Goal: Find specific page/section: Find specific page/section

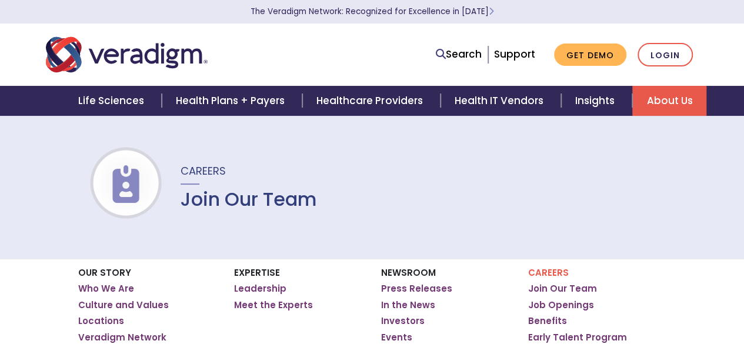
drag, startPoint x: 347, startPoint y: 206, endPoint x: 176, endPoint y: 213, distance: 171.3
click at [176, 213] on div "Careers Join Our Team" at bounding box center [372, 186] width 744 height 143
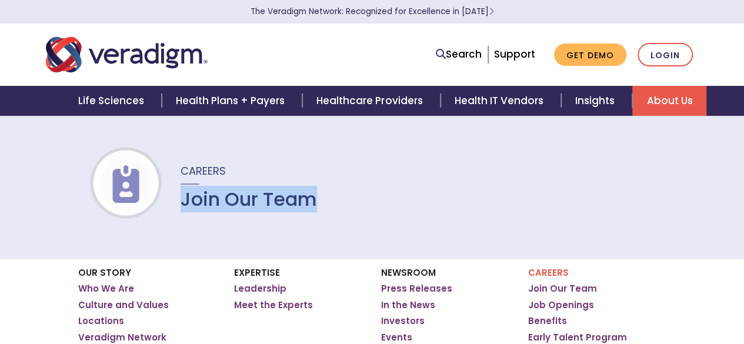
drag, startPoint x: 171, startPoint y: 201, endPoint x: 313, endPoint y: 203, distance: 142.3
click at [313, 203] on div "Careers Join Our Team" at bounding box center [241, 187] width 151 height 48
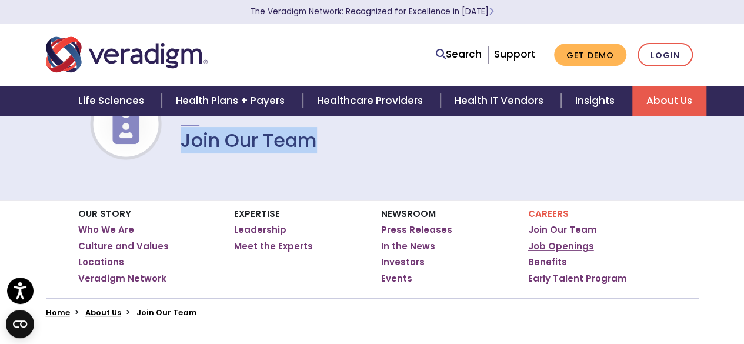
click at [560, 245] on link "Job Openings" at bounding box center [561, 247] width 66 height 12
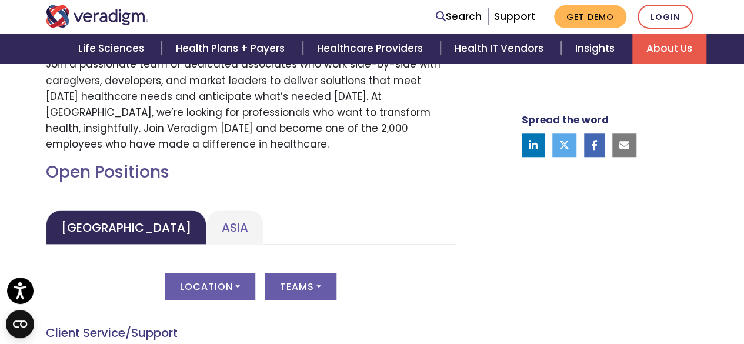
scroll to position [470, 0]
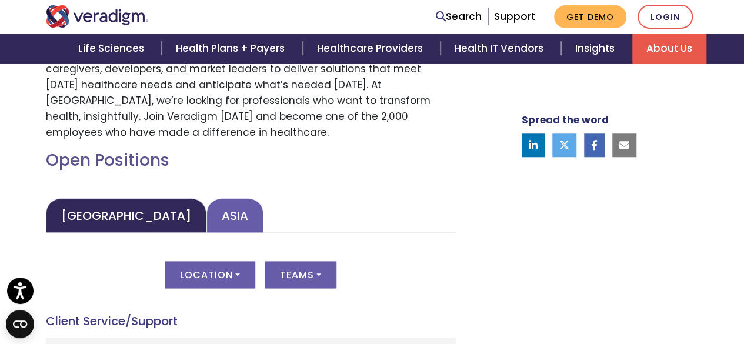
click at [206, 213] on link "Asia" at bounding box center [234, 215] width 57 height 35
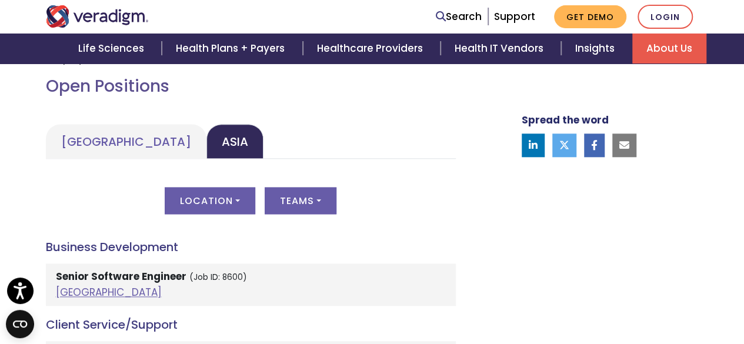
scroll to position [647, 0]
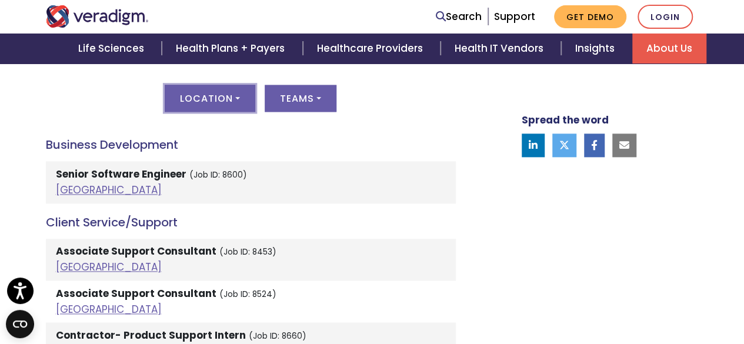
click at [233, 95] on button "Location" at bounding box center [210, 98] width 91 height 27
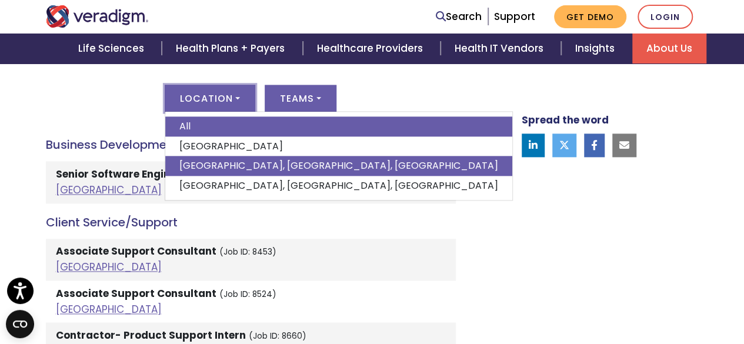
click at [206, 163] on link "Pune, Maharashtra, India" at bounding box center [338, 166] width 347 height 20
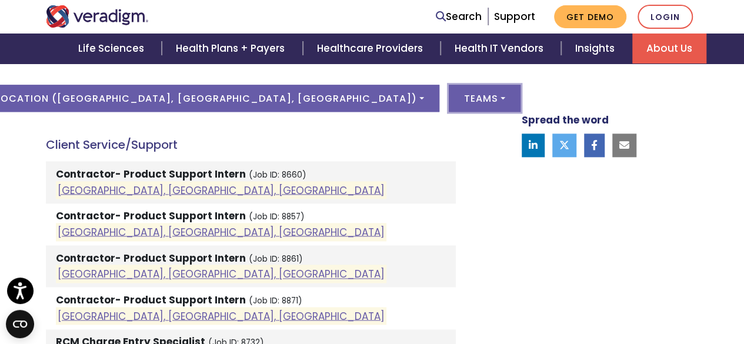
click at [449, 101] on button "Teams" at bounding box center [485, 98] width 72 height 27
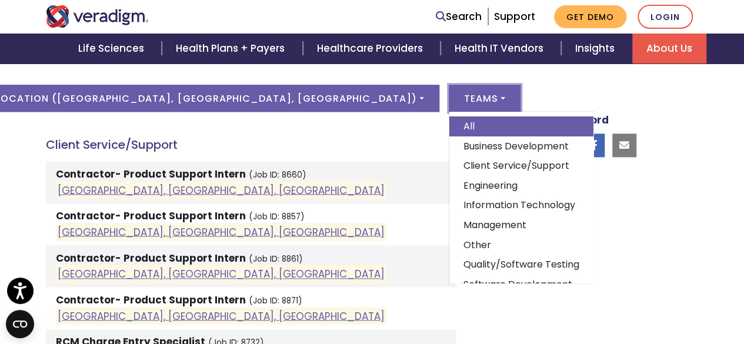
click at [449, 101] on button "Teams" at bounding box center [485, 98] width 72 height 27
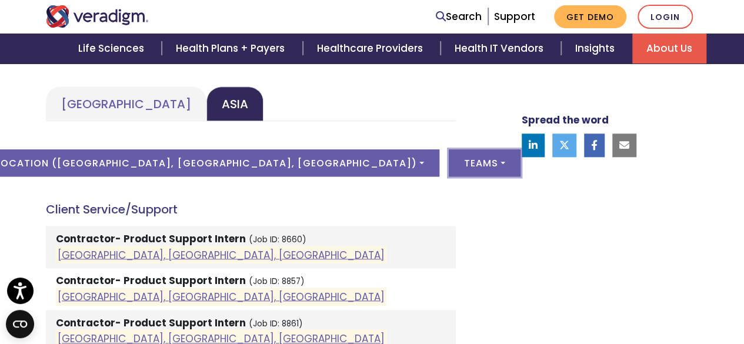
scroll to position [529, 0]
